Goal: Use online tool/utility: Utilize a website feature to perform a specific function

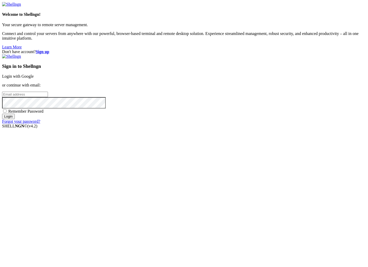
click at [34, 78] on link "Login with Google" at bounding box center [18, 76] width 32 height 4
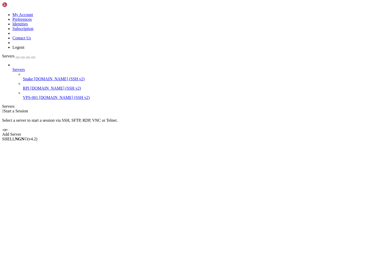
click at [34, 77] on span "[DOMAIN_NAME] (SSH v2)" at bounding box center [59, 79] width 51 height 4
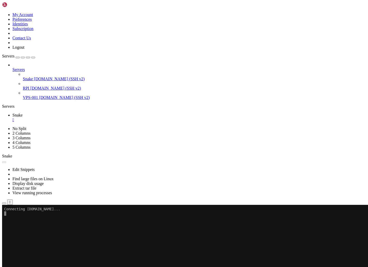
click at [35, 57] on button "button" at bounding box center [33, 58] width 4 height 2
click at [80, 266] on x-row at bounding box center [181, 266] width 355 height 4
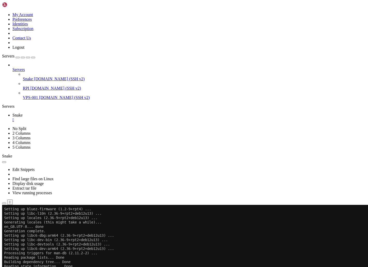
scroll to position [343, 0]
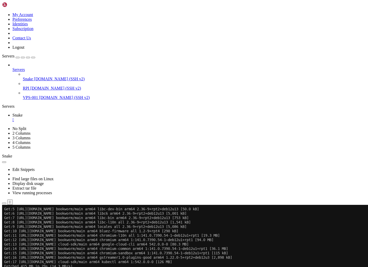
scroll to position [286, 0]
click at [2, 205] on icon at bounding box center [2, 205] width 0 height 0
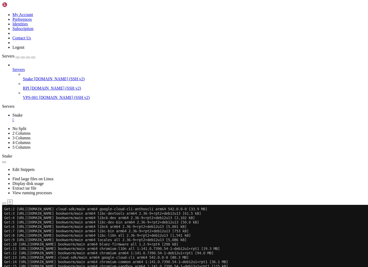
click at [2, 126] on link at bounding box center [2, 126] width 0 height 0
click at [292, 267] on x-row "Get:15 [URL][DOMAIN_NAME] bookworm/main arm64 chromium-sandbox arm64 1:141.0.73…" at bounding box center [181, 266] width 355 height 4
click at [2, 126] on link at bounding box center [2, 126] width 0 height 0
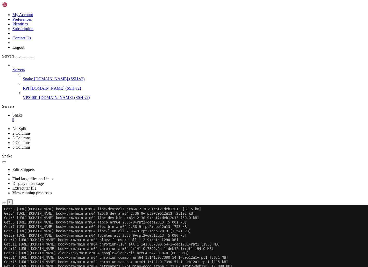
scroll to position [277, 0]
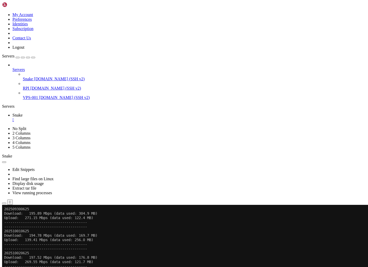
scroll to position [0, 0]
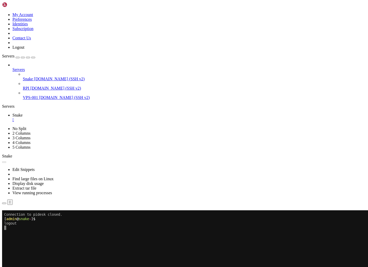
click at [30, 118] on div "" at bounding box center [188, 120] width 353 height 5
